Goal: Information Seeking & Learning: Learn about a topic

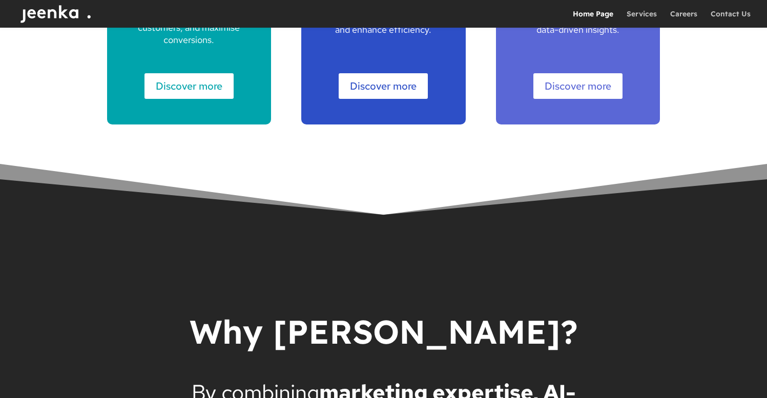
scroll to position [1541, 0]
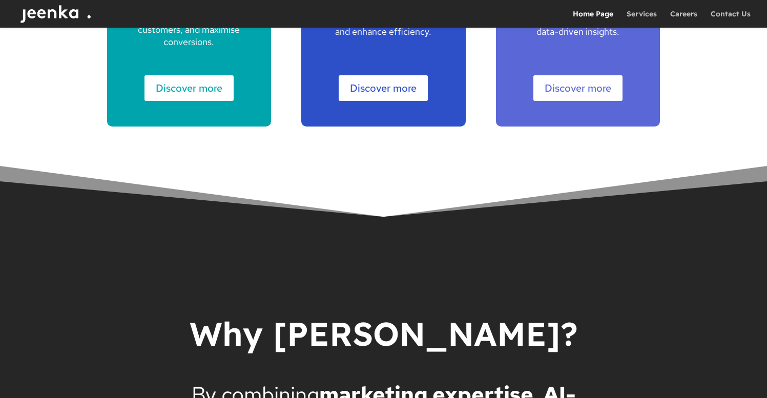
click at [646, 8] on div at bounding box center [398, 14] width 767 height 28
click at [646, 11] on link "Services" at bounding box center [641, 18] width 30 height 17
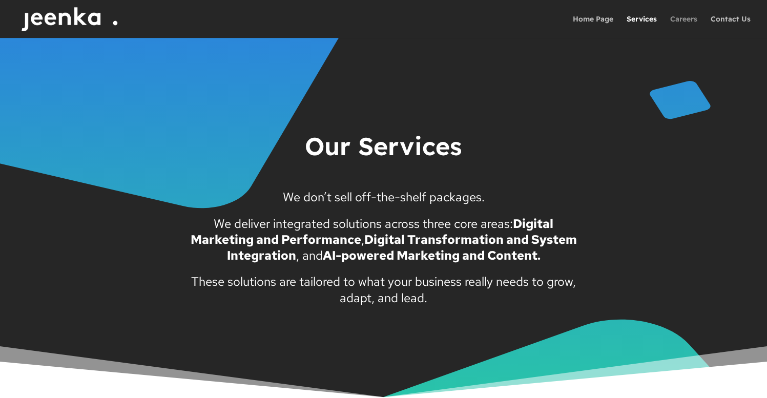
click at [679, 20] on link "Careers" at bounding box center [683, 26] width 27 height 23
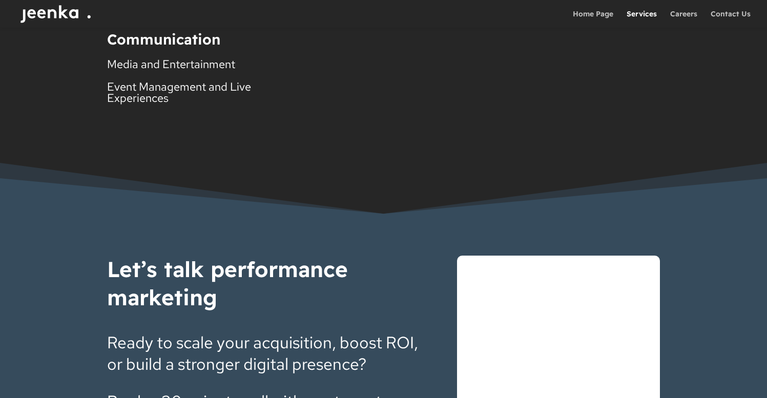
scroll to position [2059, 0]
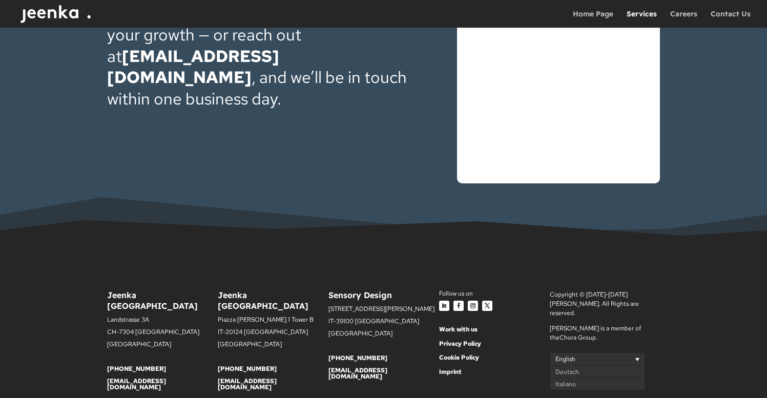
click at [575, 352] on link "English" at bounding box center [597, 358] width 95 height 13
click at [417, 197] on div "Let’s talk performance marketing Ready to scale your acquisition, boost ROI, or…" at bounding box center [383, 15] width 767 height 465
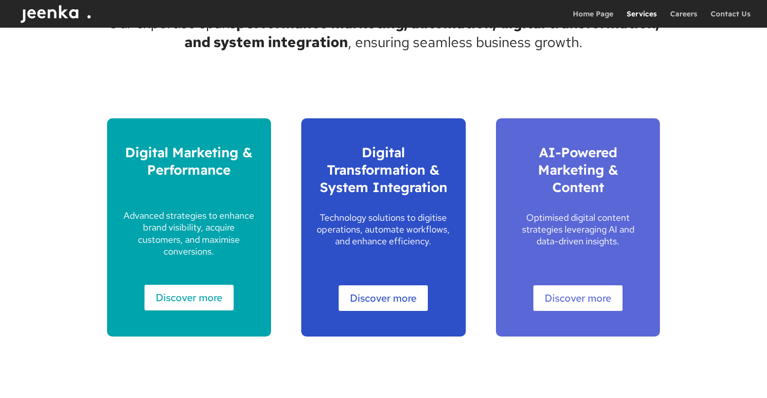
scroll to position [574, 0]
click at [364, 293] on link "Discover more" at bounding box center [383, 299] width 89 height 26
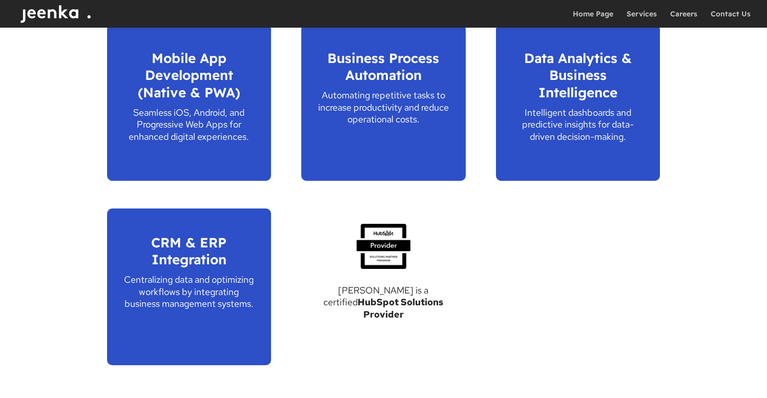
scroll to position [738, 0]
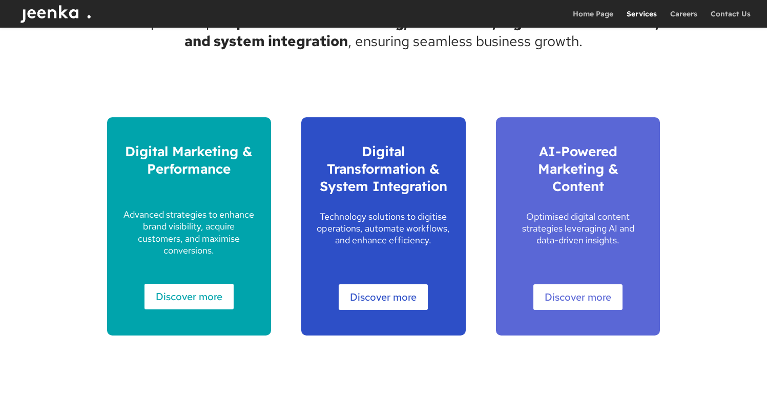
scroll to position [577, 0]
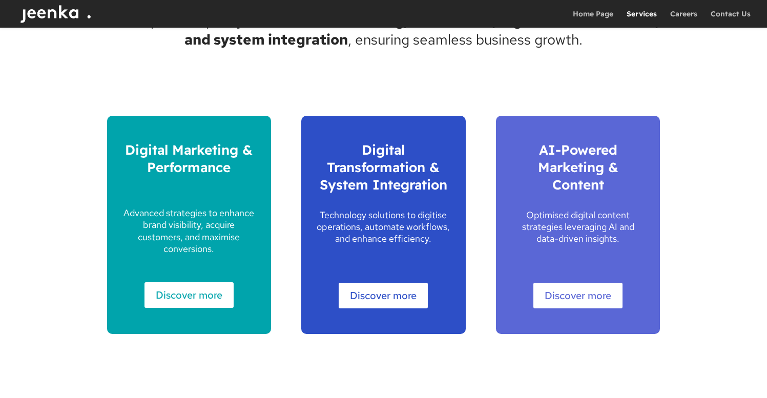
click at [563, 290] on link "Discover more" at bounding box center [577, 296] width 89 height 26
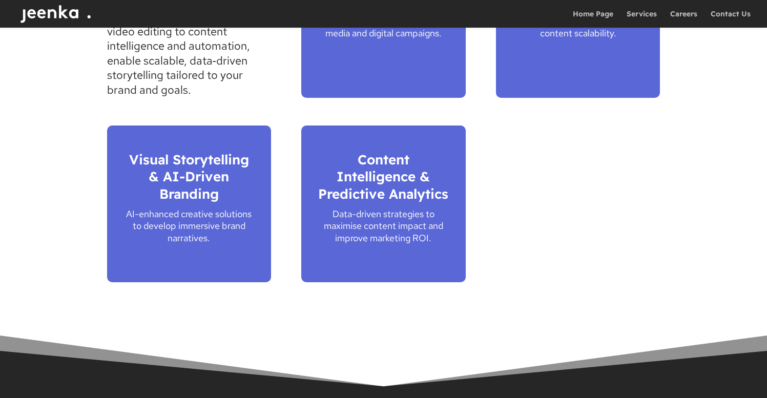
scroll to position [615, 0]
